Goal: Information Seeking & Learning: Learn about a topic

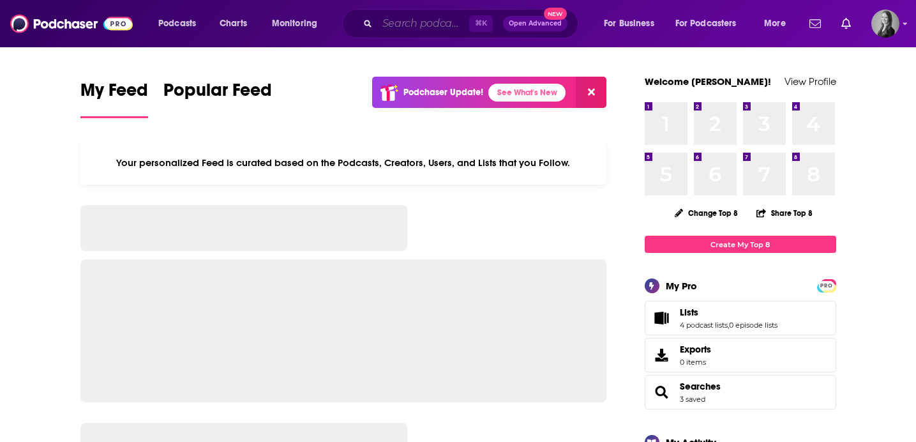
click at [377, 22] on input "Search podcasts, credits, & more..." at bounding box center [423, 23] width 92 height 20
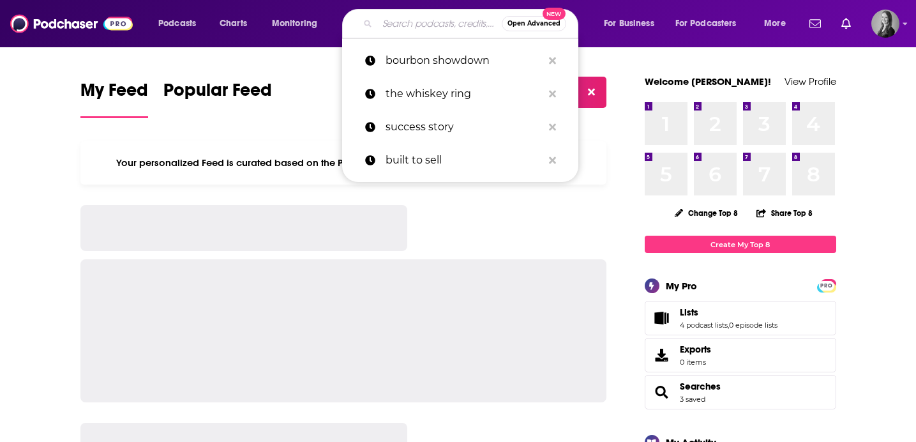
paste input "the whiskey ring podcast"
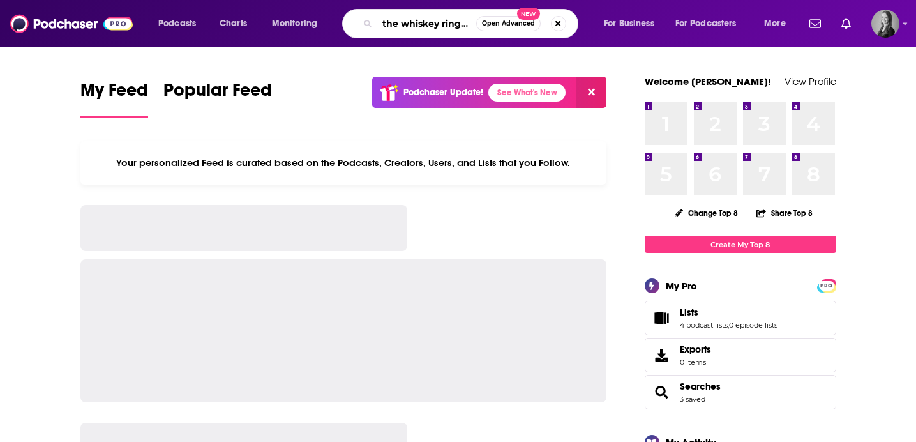
scroll to position [0, 31]
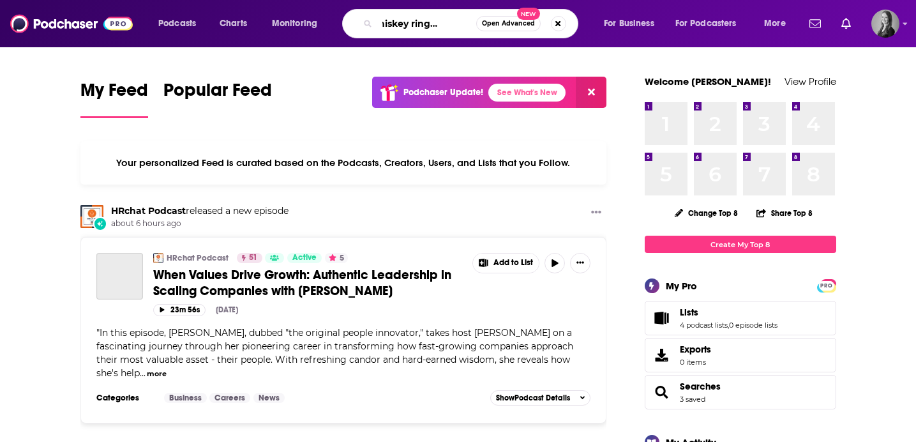
type input "the whiskey ring podcast"
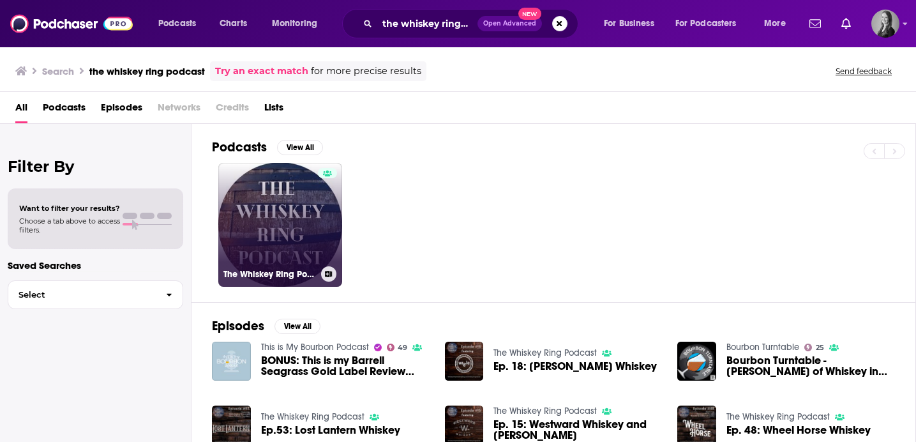
click at [281, 214] on link "The Whiskey Ring Podcast" at bounding box center [280, 225] width 124 height 124
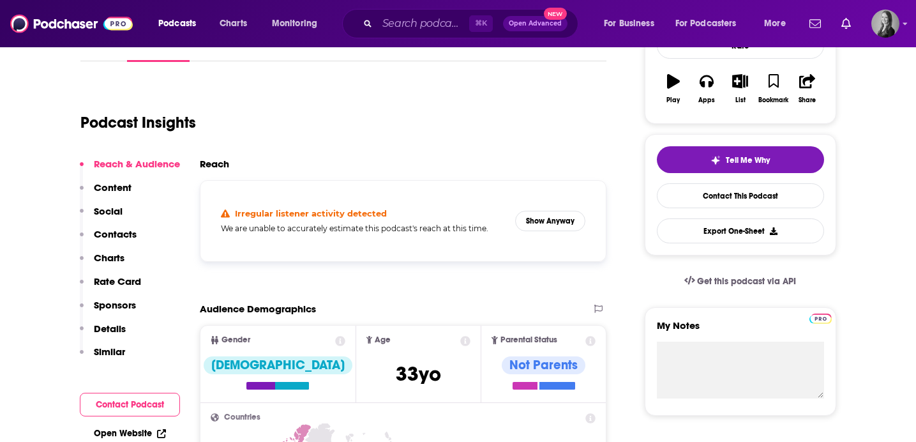
scroll to position [214, 0]
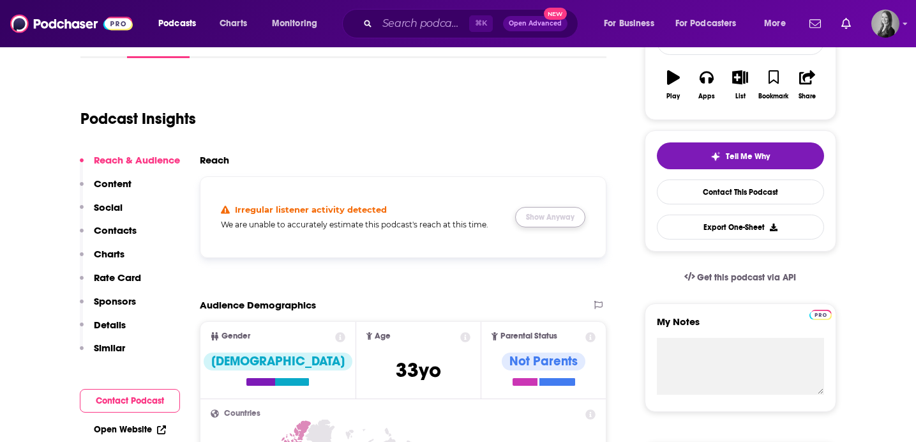
click at [552, 219] on button "Show Anyway" at bounding box center [550, 217] width 70 height 20
